Goal: Navigation & Orientation: Go to known website

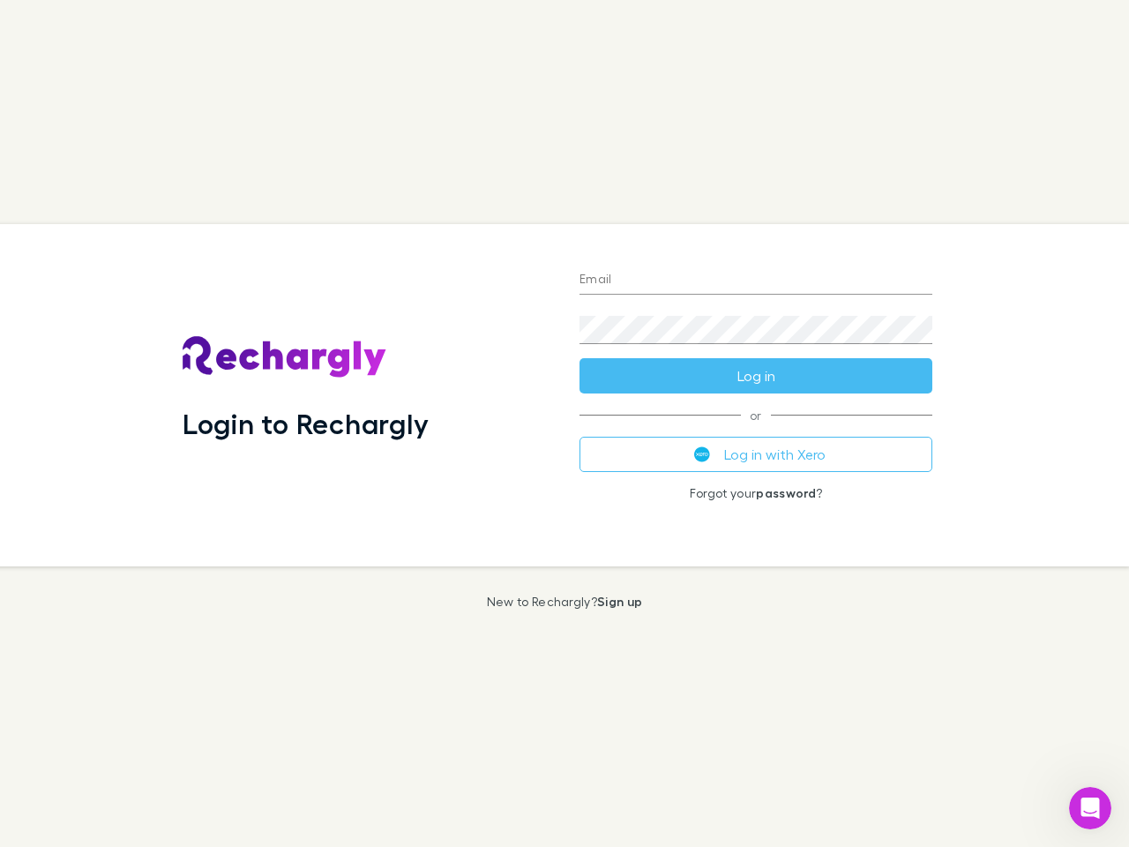
click at [564, 423] on div "Login to Rechargly" at bounding box center [366, 395] width 397 height 342
click at [756, 280] on input "Email" at bounding box center [755, 280] width 353 height 28
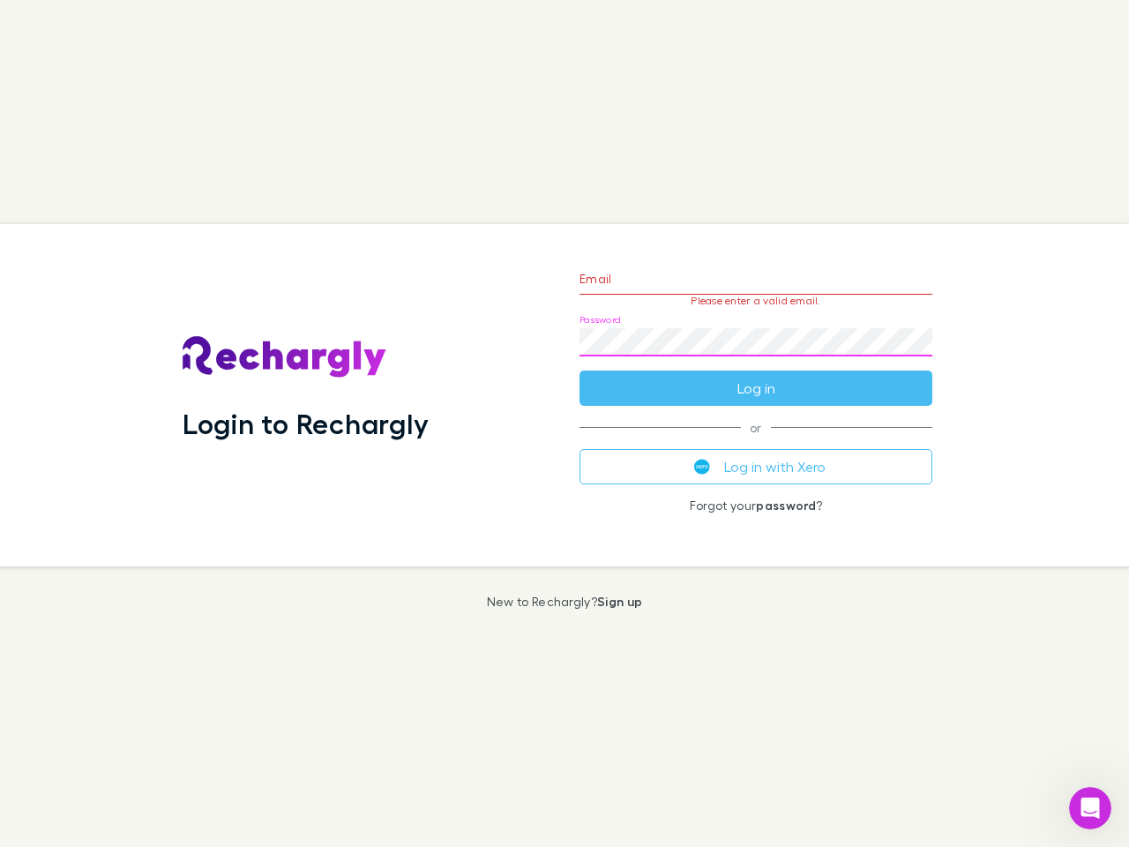
click at [756, 376] on form "Email Please enter a valid email. Password Log in" at bounding box center [755, 328] width 353 height 153
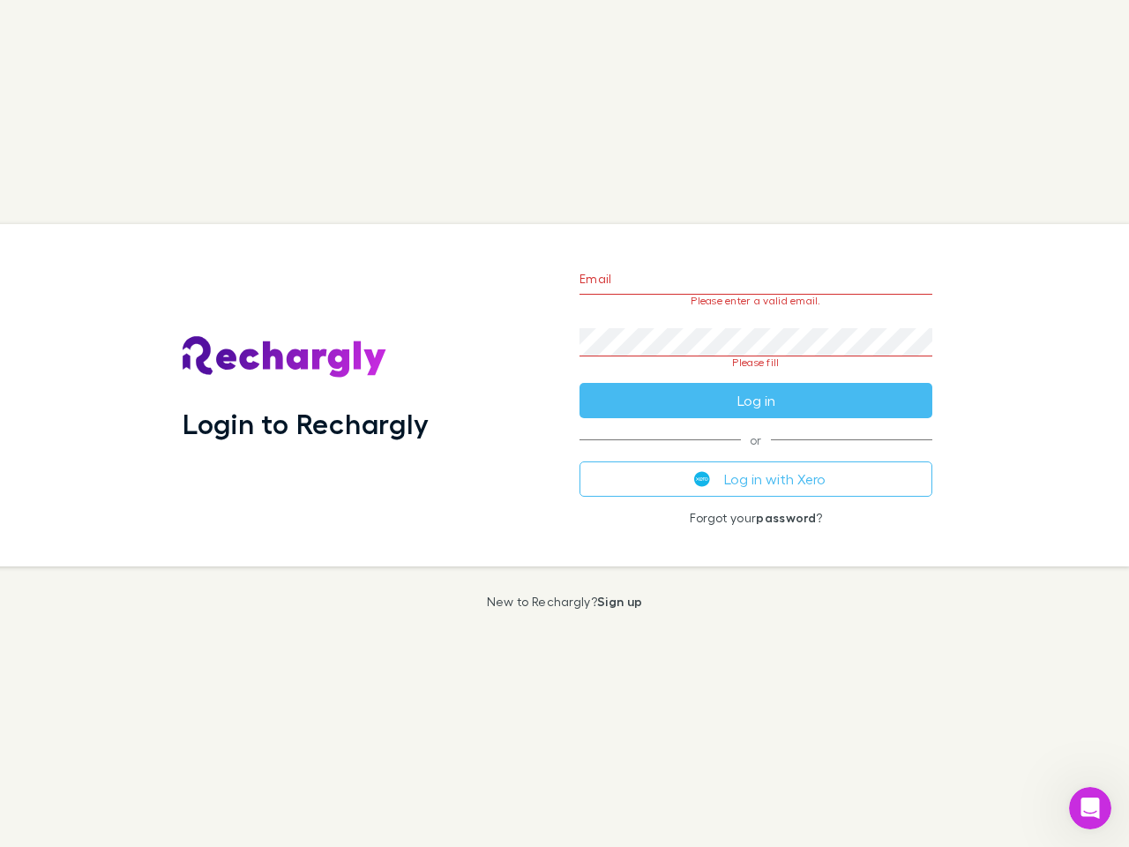
click at [756, 454] on div "Email Please enter a valid email. Password Please fill Log in or Log in with Xe…" at bounding box center [755, 395] width 381 height 342
click at [1090, 808] on icon "Open Intercom Messenger" at bounding box center [1090, 808] width 29 height 29
